Goal: Entertainment & Leisure: Browse casually

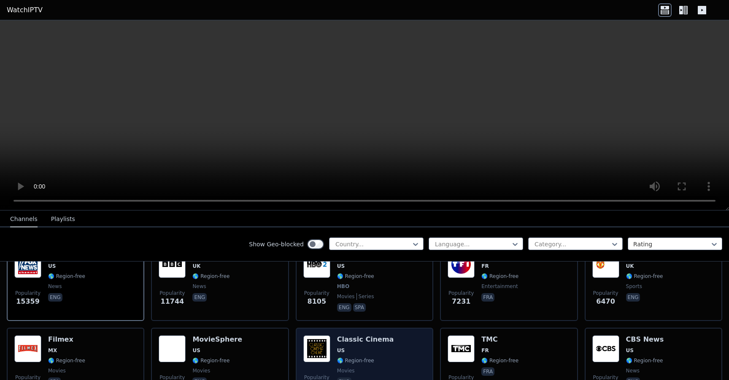
scroll to position [85, 0]
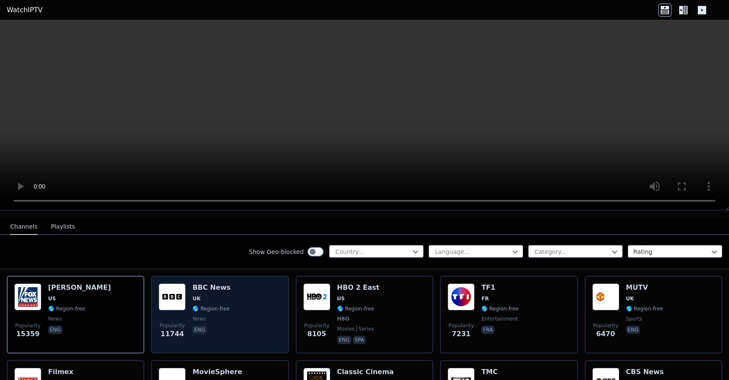
click at [169, 296] on img at bounding box center [172, 296] width 27 height 27
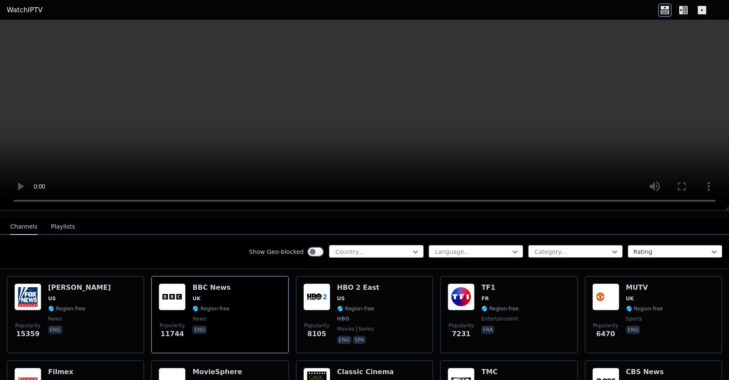
click at [373, 250] on div at bounding box center [373, 252] width 77 height 8
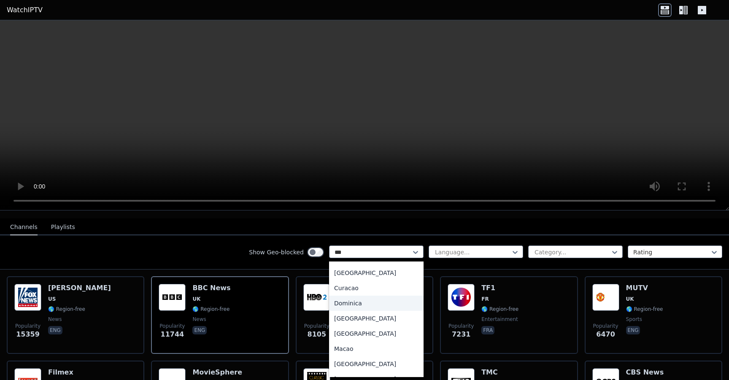
scroll to position [0, 0]
type input "****"
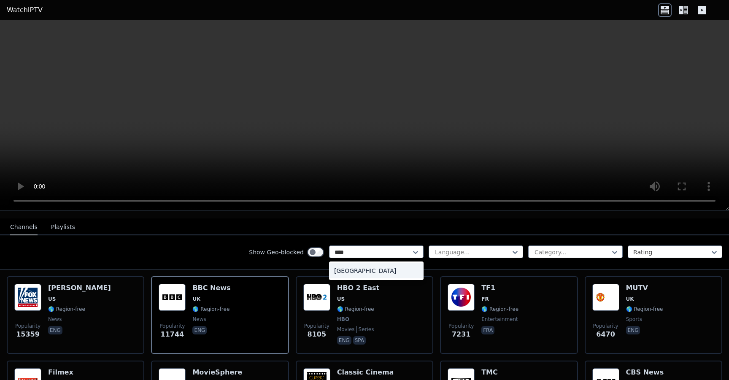
click at [351, 268] on div "[GEOGRAPHIC_DATA]" at bounding box center [376, 270] width 94 height 15
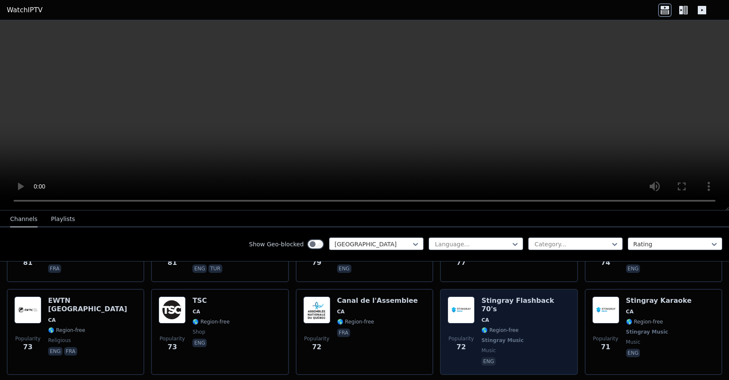
scroll to position [665, 0]
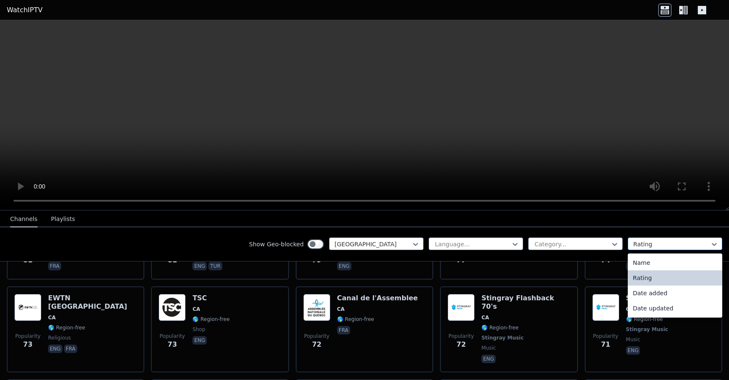
click at [667, 241] on div at bounding box center [671, 244] width 77 height 8
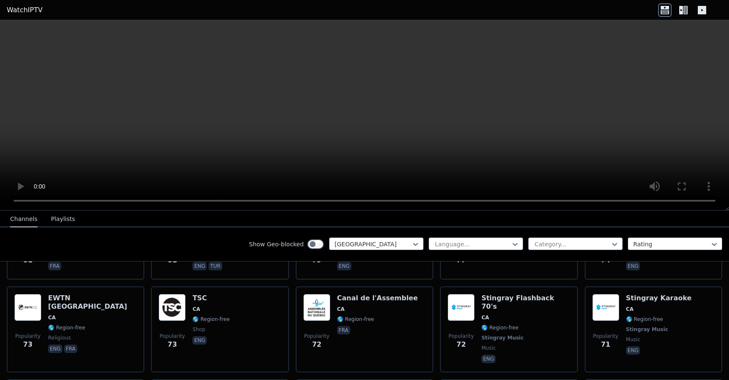
click at [683, 11] on icon at bounding box center [685, 10] width 4 height 8
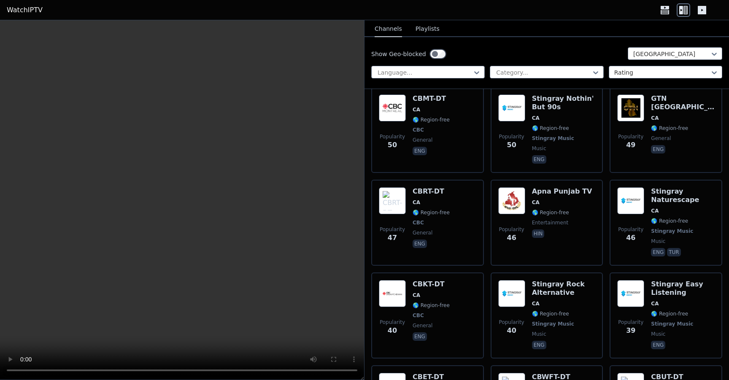
scroll to position [1716, 0]
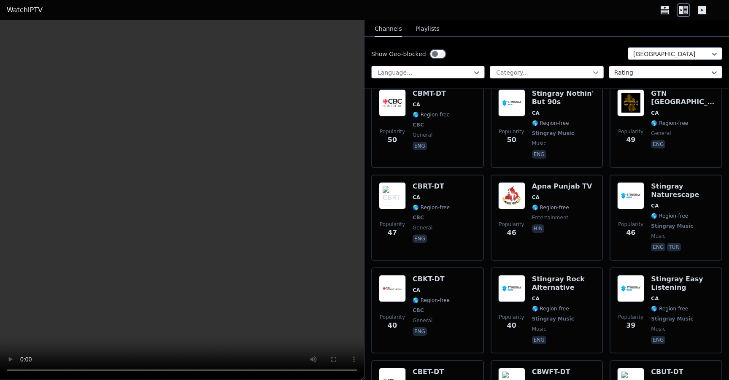
click at [591, 70] on icon at bounding box center [595, 72] width 8 height 8
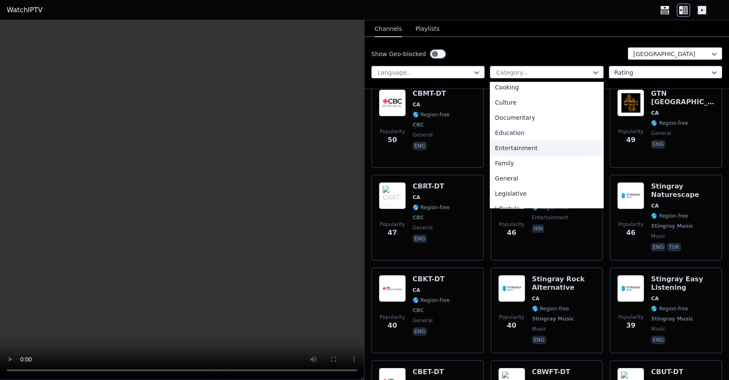
scroll to position [96, 0]
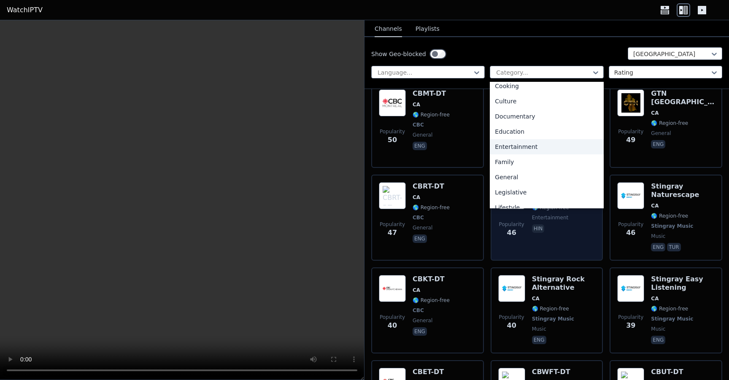
click at [537, 147] on div "Entertainment" at bounding box center [546, 146] width 113 height 15
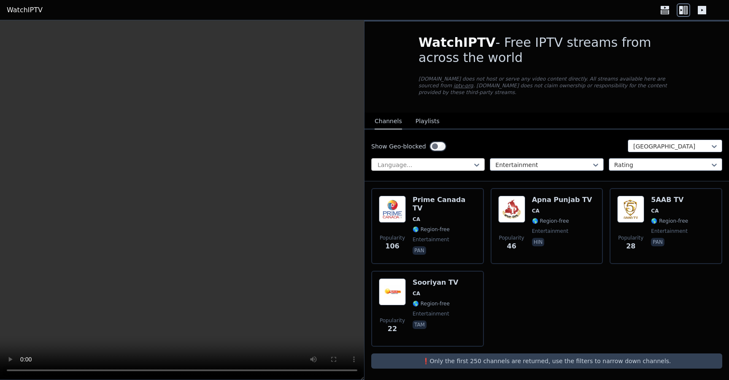
click at [449, 166] on div at bounding box center [425, 165] width 96 height 8
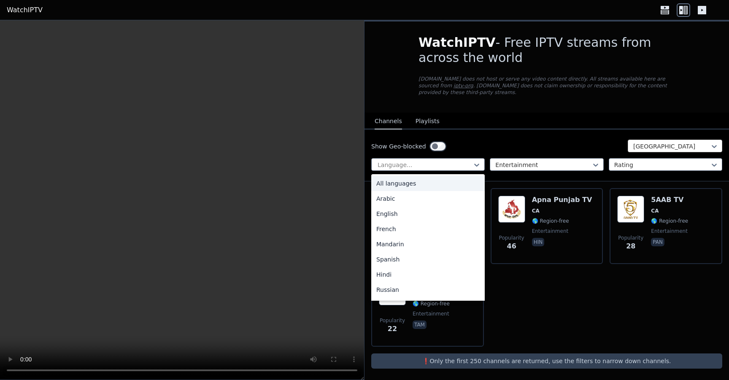
click at [670, 143] on div at bounding box center [671, 146] width 77 height 8
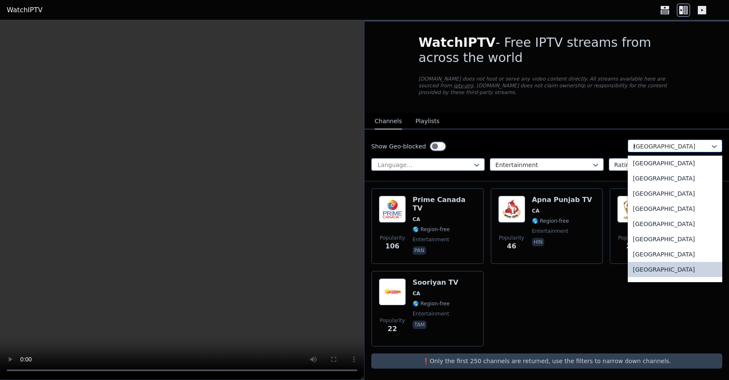
scroll to position [108, 0]
type input "***"
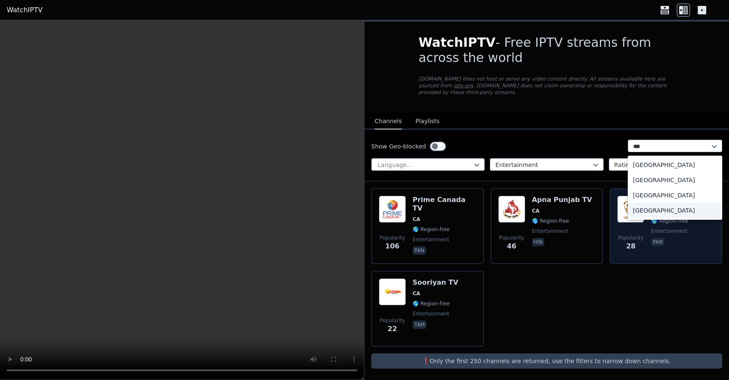
click at [660, 209] on div "[GEOGRAPHIC_DATA]" at bounding box center [675, 210] width 94 height 15
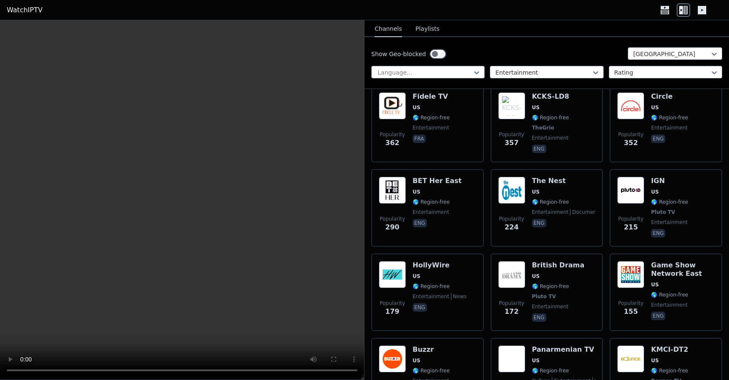
scroll to position [355, 0]
click at [566, 70] on div at bounding box center [543, 72] width 96 height 8
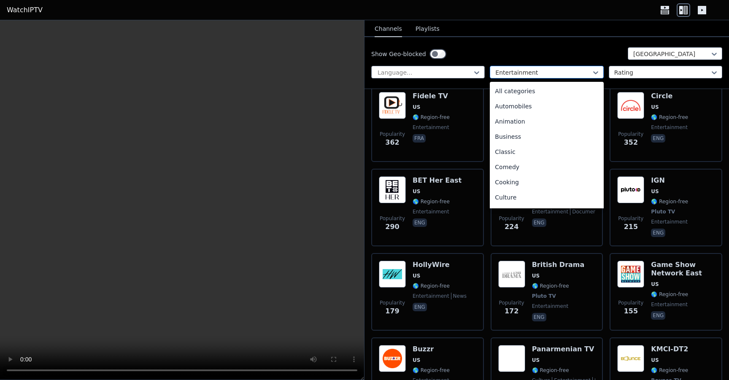
scroll to position [47, 0]
drag, startPoint x: 566, startPoint y: 70, endPoint x: 602, endPoint y: 71, distance: 36.3
click at [566, 70] on div at bounding box center [543, 72] width 96 height 8
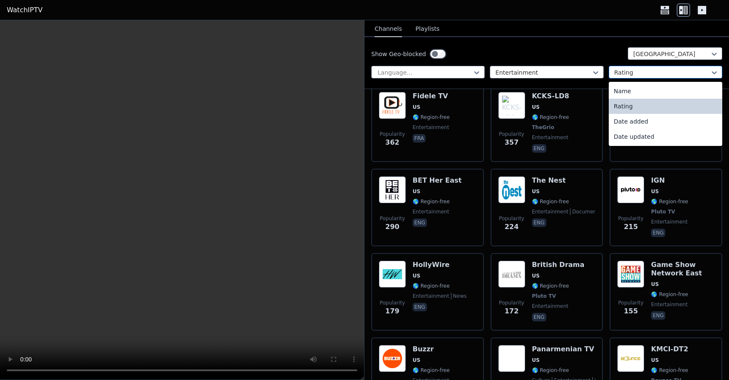
click at [644, 69] on div at bounding box center [662, 72] width 96 height 8
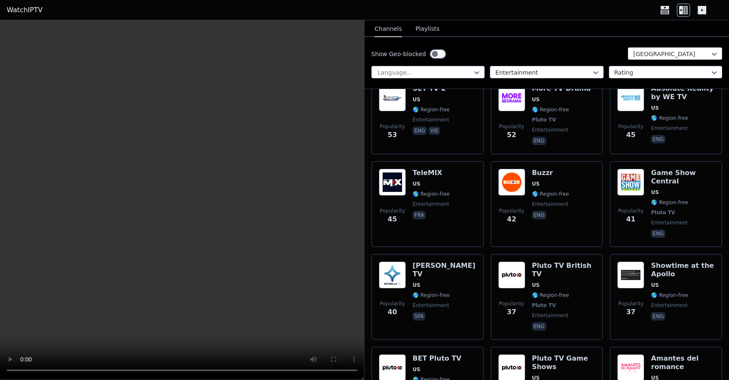
scroll to position [880, 0]
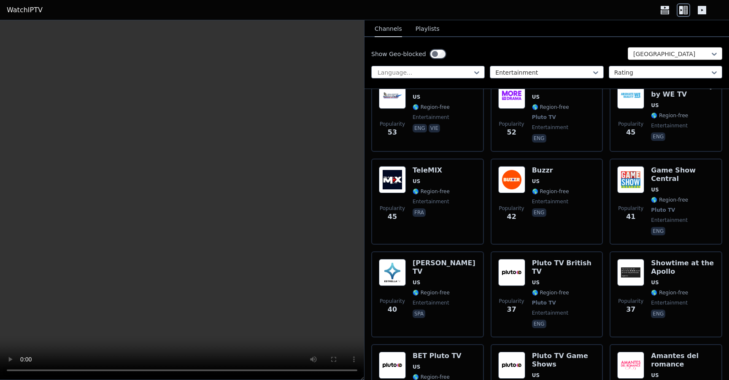
click at [664, 53] on div at bounding box center [671, 54] width 77 height 8
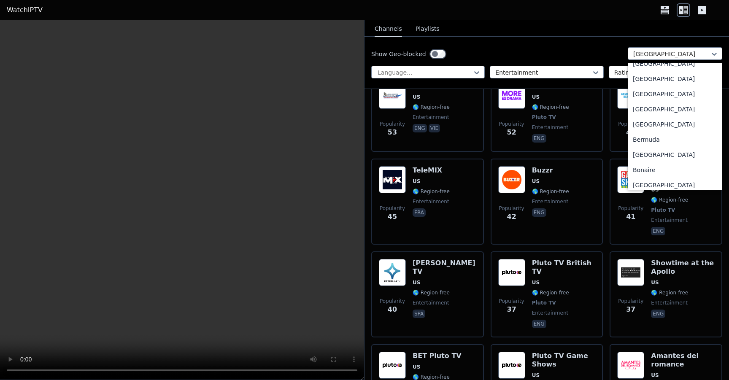
scroll to position [0, 0]
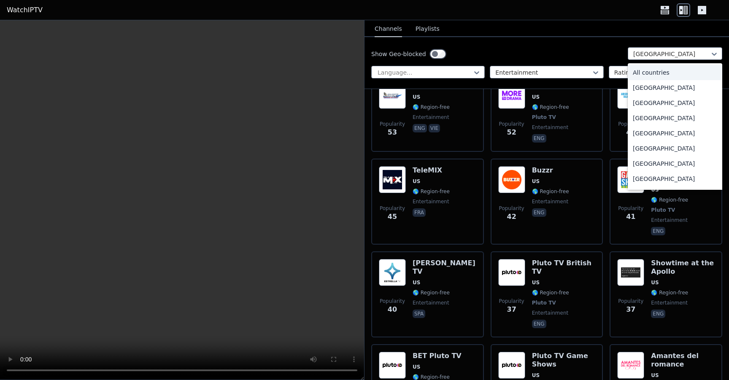
click at [655, 72] on div "All countries" at bounding box center [675, 72] width 94 height 15
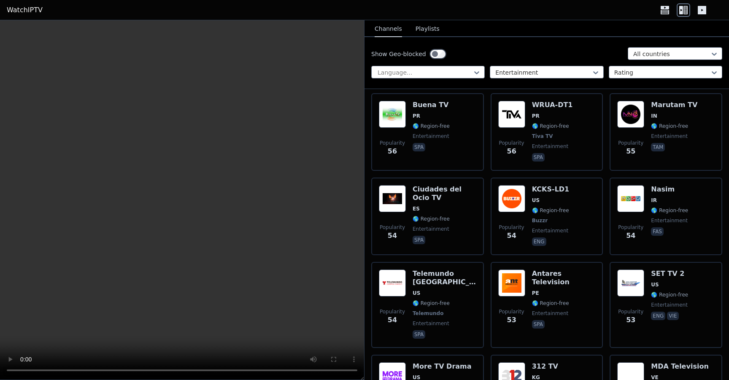
scroll to position [2694, 0]
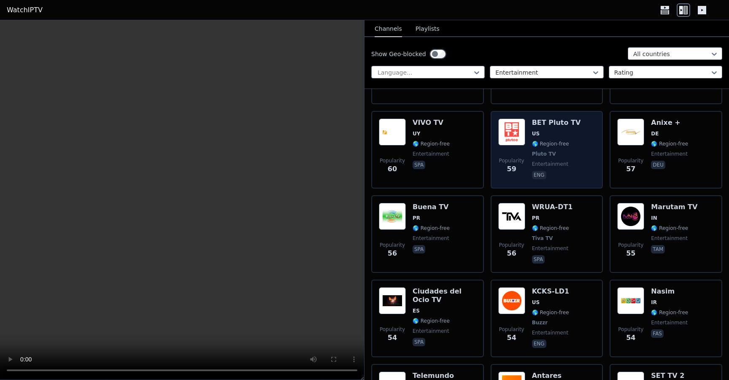
click at [569, 119] on div "BET Pluto TV US 🌎 Region-free Pluto TV entertainment eng" at bounding box center [556, 150] width 49 height 62
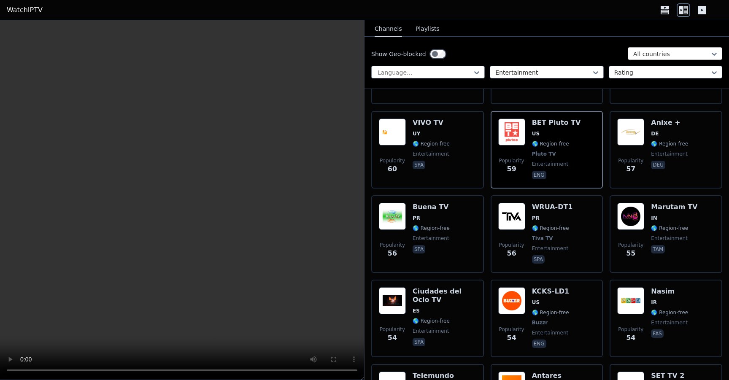
click at [672, 53] on div at bounding box center [671, 54] width 77 height 8
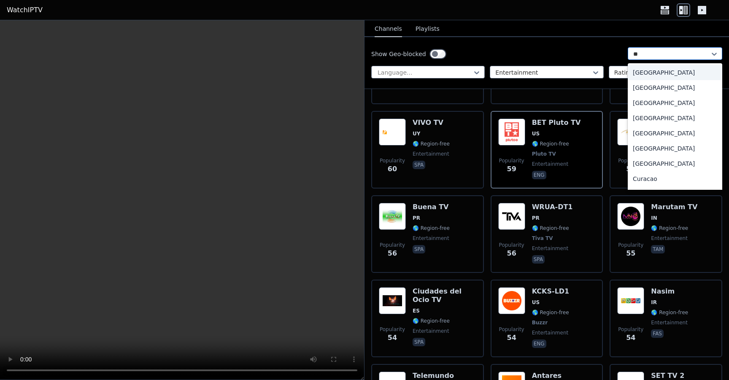
type input "***"
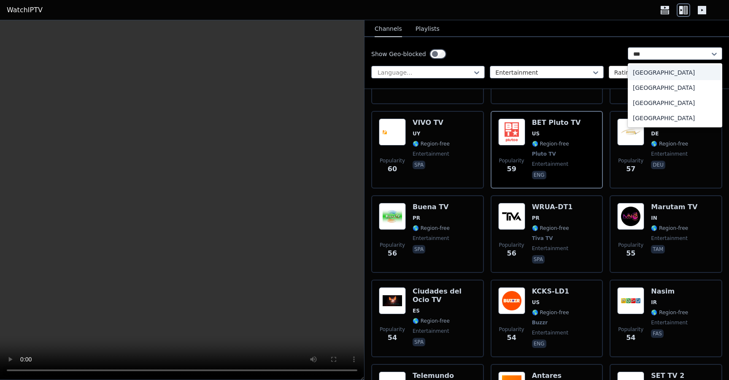
click at [656, 73] on div "[GEOGRAPHIC_DATA]" at bounding box center [675, 72] width 94 height 15
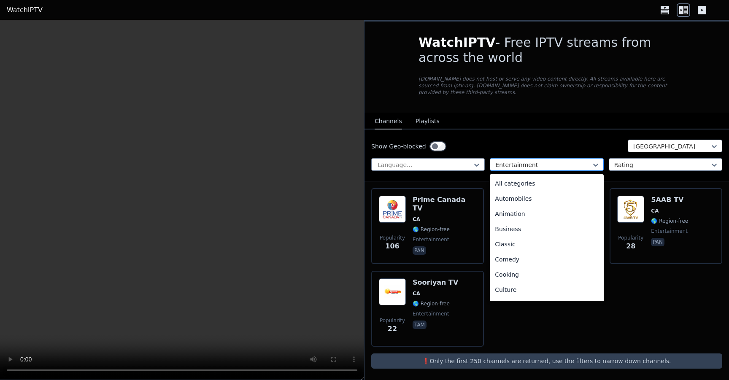
click at [573, 168] on div at bounding box center [543, 165] width 96 height 8
click at [527, 262] on div "Sports" at bounding box center [546, 261] width 113 height 15
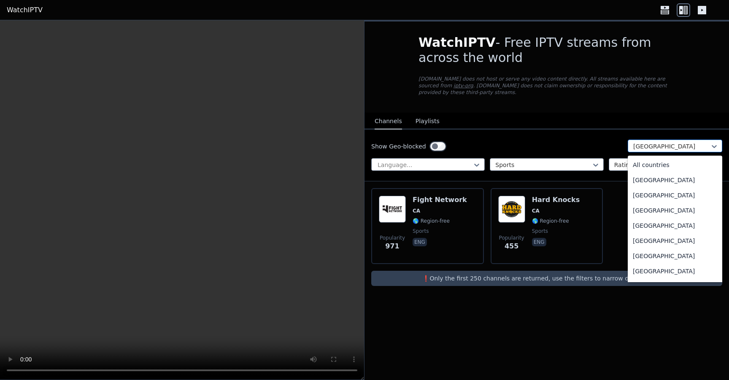
click at [676, 146] on div at bounding box center [671, 146] width 77 height 8
type input "**"
click at [665, 269] on div "[GEOGRAPHIC_DATA]" at bounding box center [675, 271] width 94 height 15
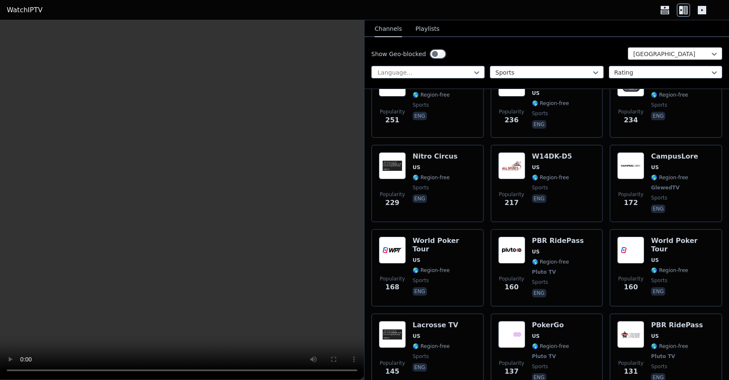
scroll to position [505, 0]
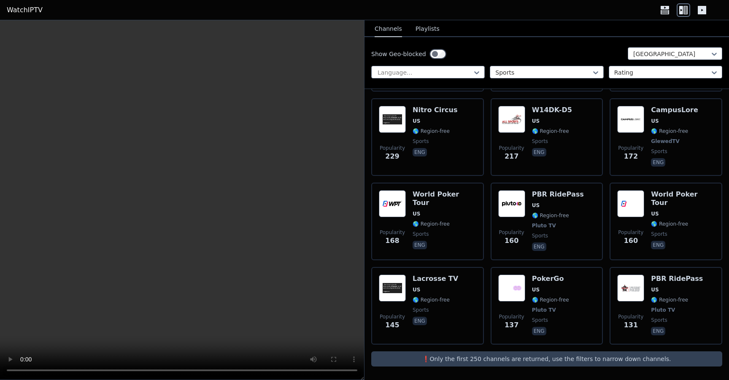
click at [545, 361] on p "❗️Only the first 250 channels are returned, use the filters to narrow down chan…" at bounding box center [547, 359] width 344 height 8
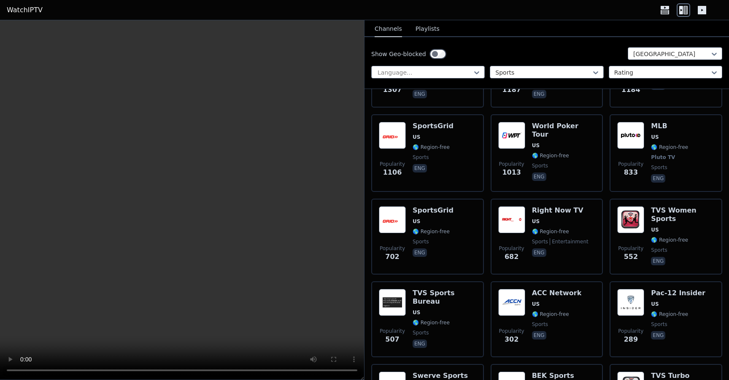
scroll to position [0, 0]
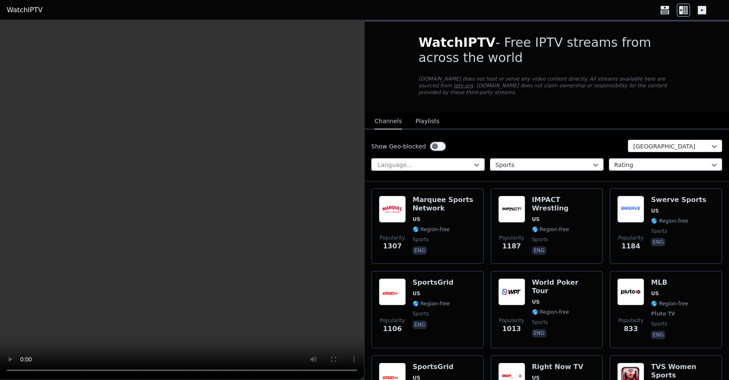
click at [452, 163] on div at bounding box center [425, 165] width 96 height 8
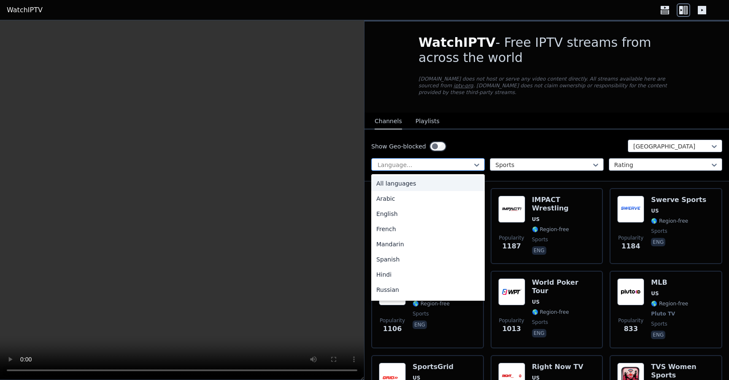
click at [462, 163] on div at bounding box center [425, 165] width 96 height 8
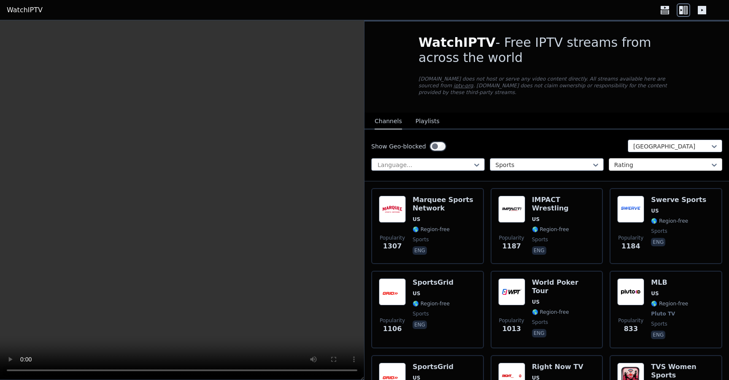
click at [650, 164] on div at bounding box center [662, 165] width 96 height 8
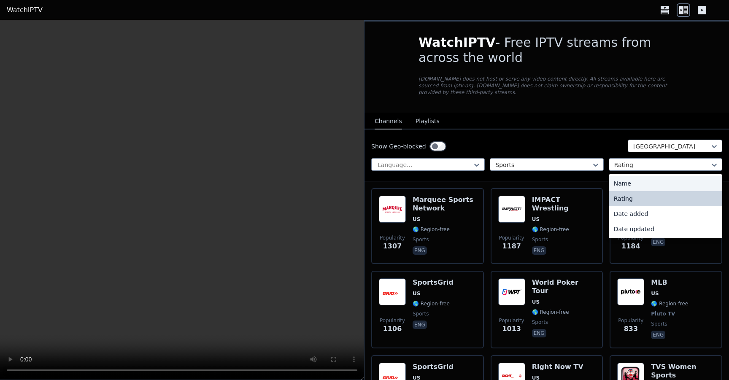
click at [577, 136] on div "Show Geo-blocked [GEOGRAPHIC_DATA] Language... Sports Name, 1 of 4. 4 results a…" at bounding box center [546, 156] width 364 height 52
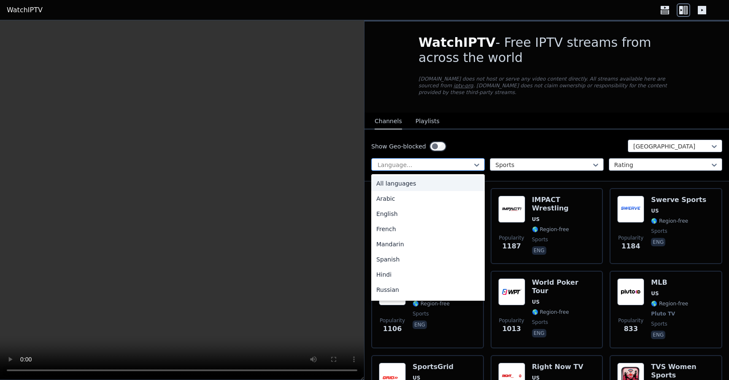
click at [435, 164] on div at bounding box center [425, 165] width 96 height 8
click at [643, 165] on div at bounding box center [662, 165] width 96 height 8
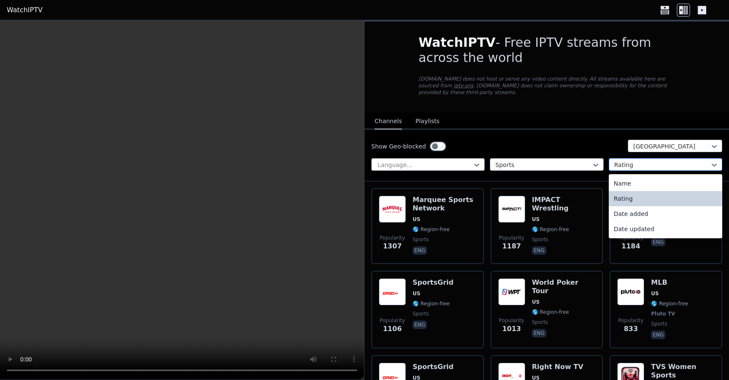
click at [643, 165] on div at bounding box center [662, 165] width 96 height 8
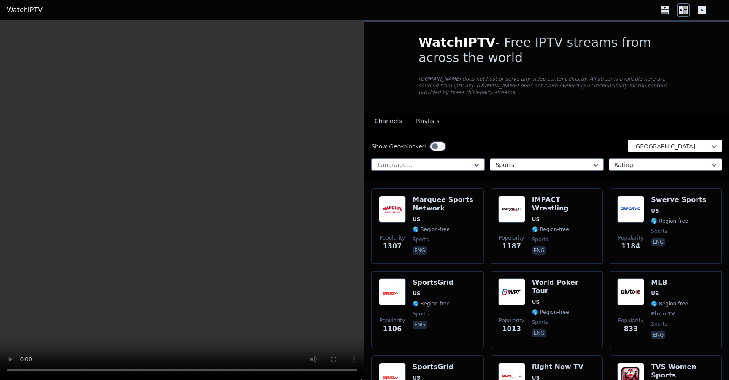
click at [660, 144] on div at bounding box center [671, 146] width 77 height 8
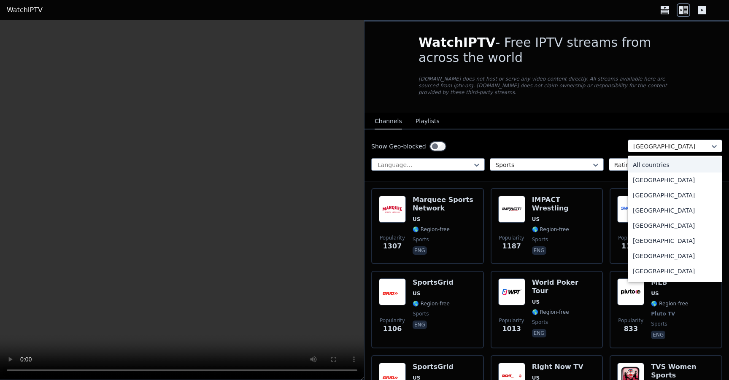
drag, startPoint x: 666, startPoint y: 165, endPoint x: 603, endPoint y: 201, distance: 72.6
click at [666, 165] on div "All countries" at bounding box center [675, 164] width 94 height 15
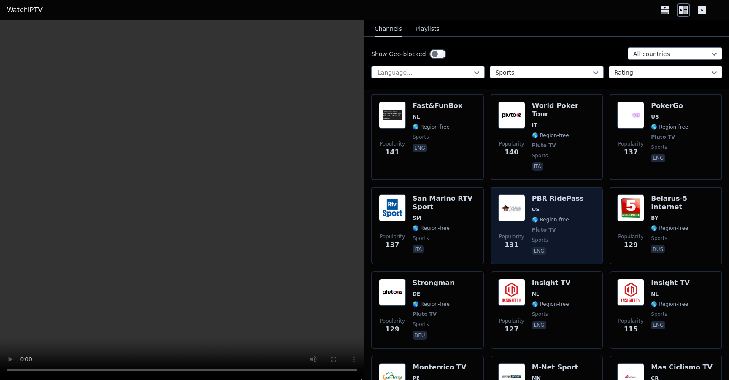
scroll to position [2326, 0]
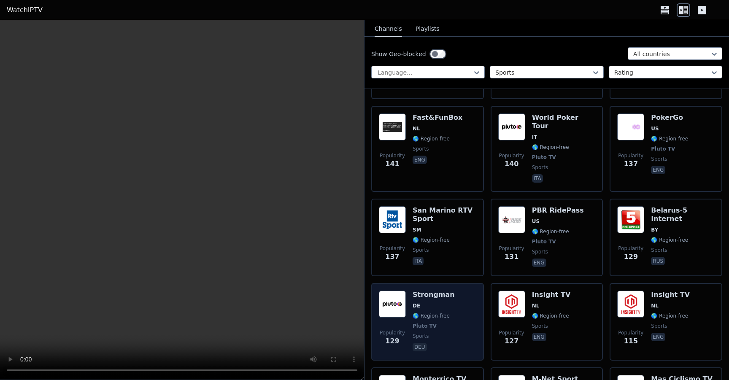
click at [456, 302] on div "Popularity 129 Strongman DE 🌎 Region-free Pluto TV sports deu" at bounding box center [427, 322] width 97 height 62
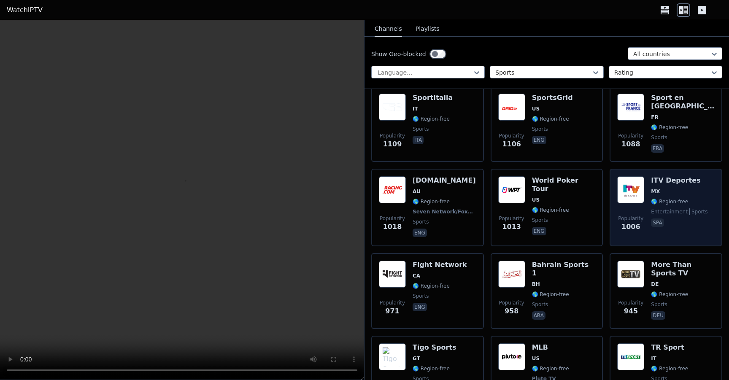
scroll to position [570, 0]
